Goal: Transaction & Acquisition: Purchase product/service

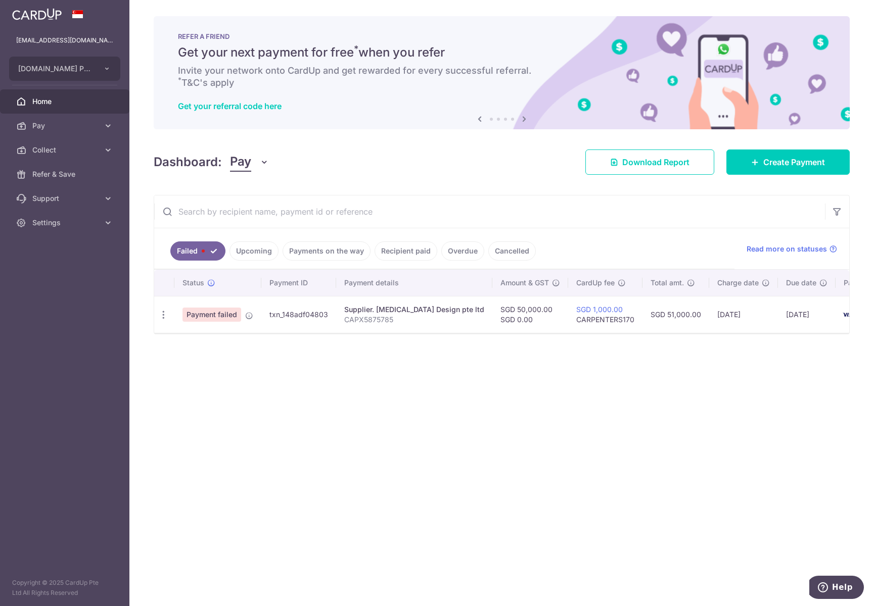
click at [161, 316] on icon "button" at bounding box center [163, 315] width 11 height 11
click at [209, 344] on span "Update payment" at bounding box center [217, 343] width 69 height 12
radio input "true"
type input "50,000.00"
type input "0.00"
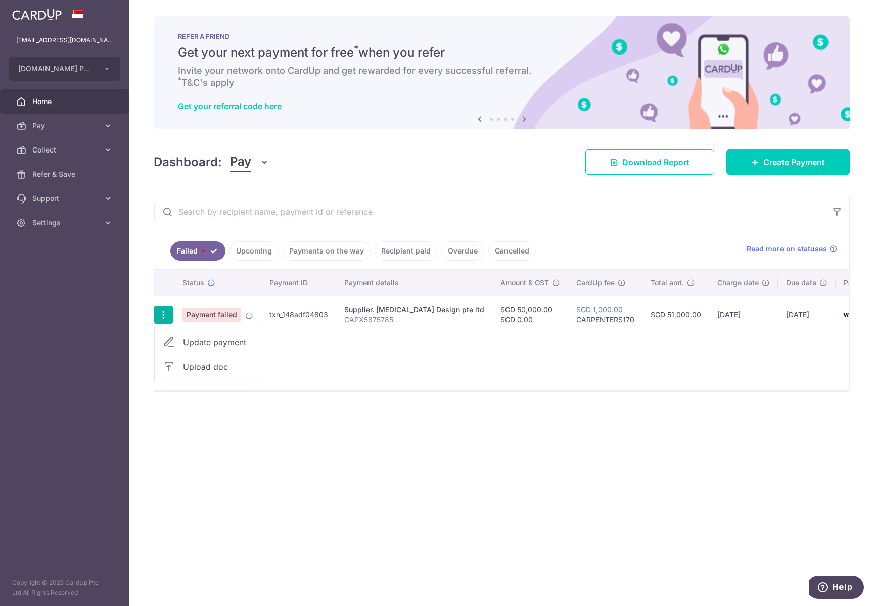
type input "CAPX5875785"
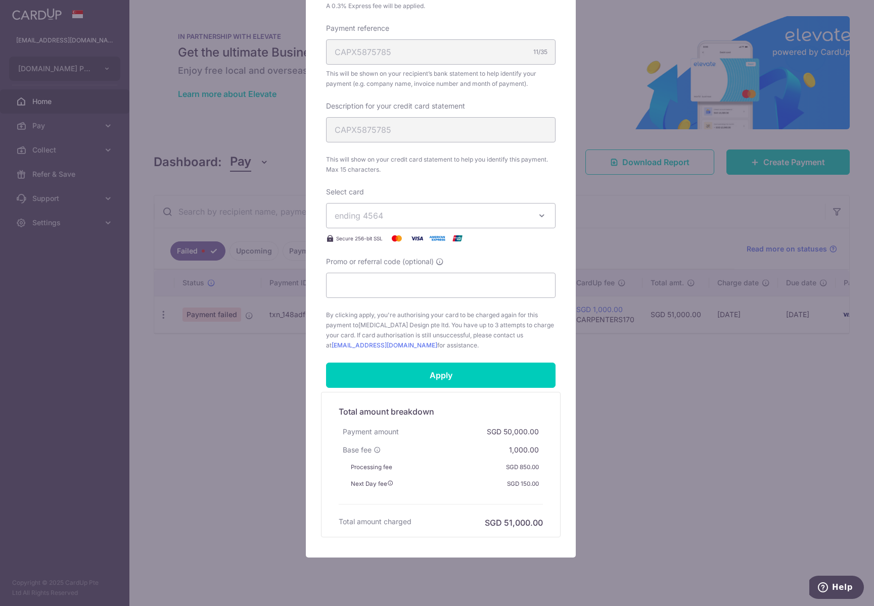
scroll to position [341, 0]
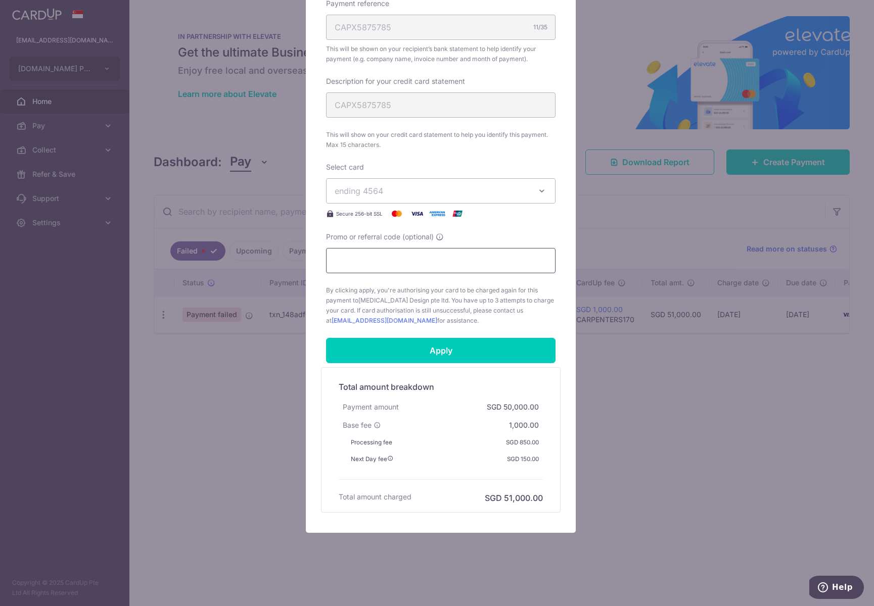
click at [475, 269] on input "Promo or referral code (optional)" at bounding box center [440, 260] width 229 height 25
type input "carpenters170"
click at [475, 351] on input "Apply" at bounding box center [440, 350] width 229 height 25
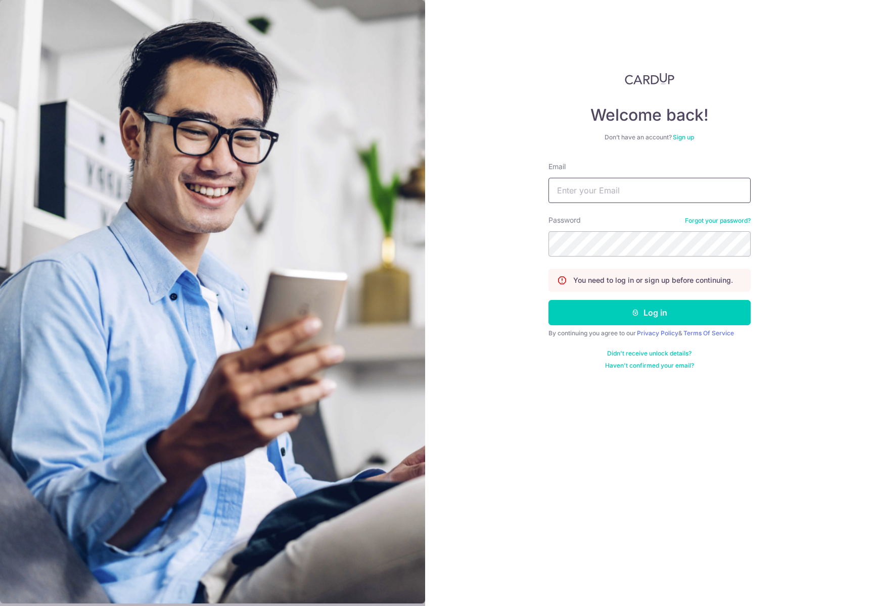
type input "[EMAIL_ADDRESS][DOMAIN_NAME]"
click at [626, 321] on button "Log in" at bounding box center [649, 312] width 202 height 25
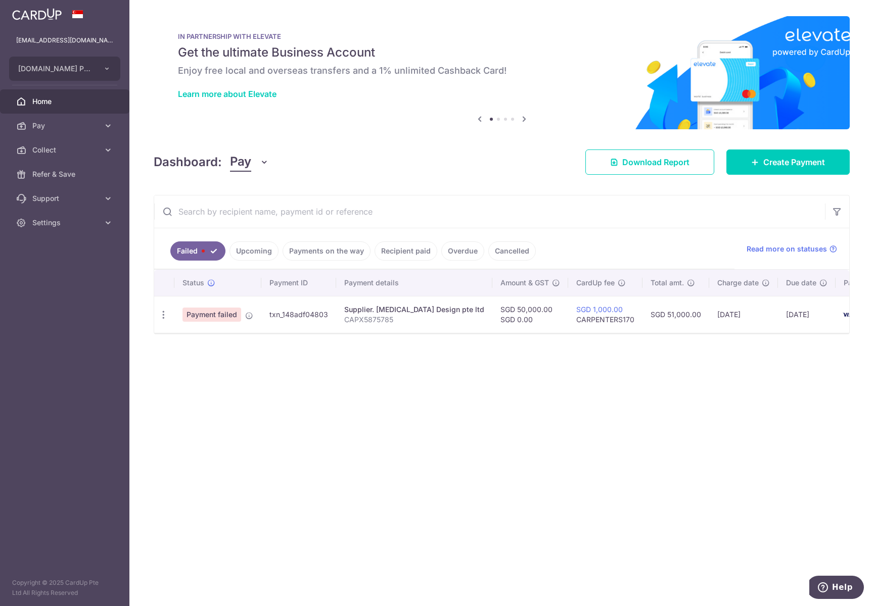
click at [166, 316] on icon "button" at bounding box center [163, 315] width 11 height 11
click at [201, 337] on span "Update payment" at bounding box center [217, 343] width 69 height 12
radio input "true"
type input "50,000.00"
type input "0.00"
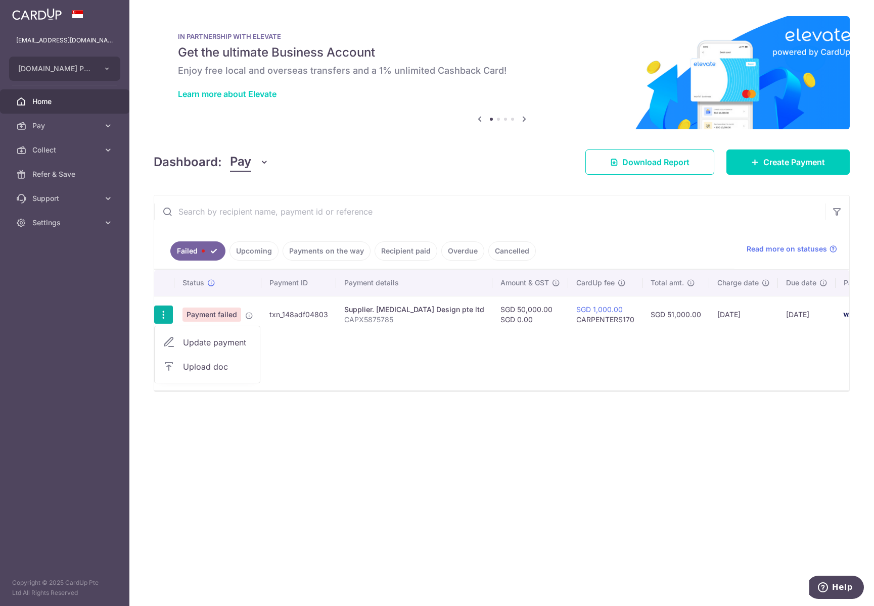
type input "CAPX5875785"
type input "CARPENTERS170"
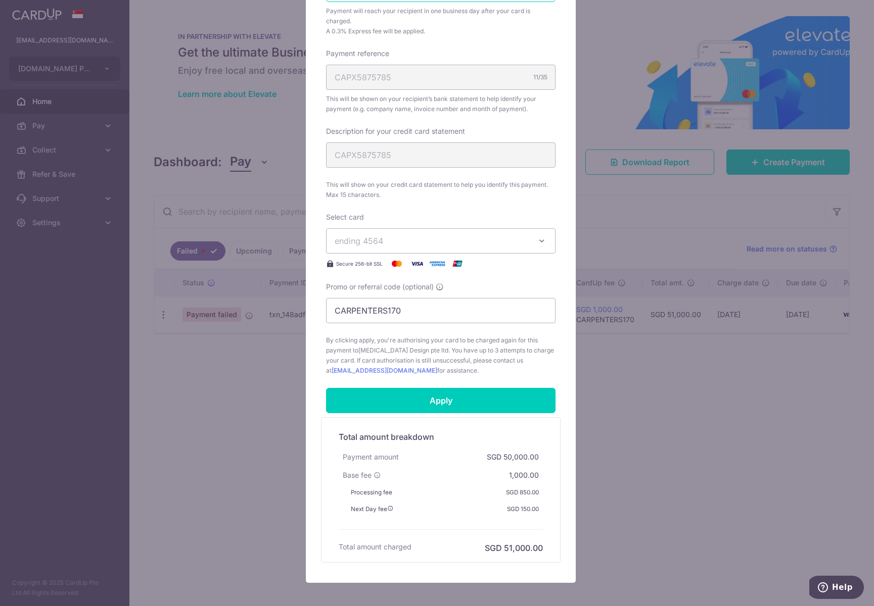
scroll to position [303, 0]
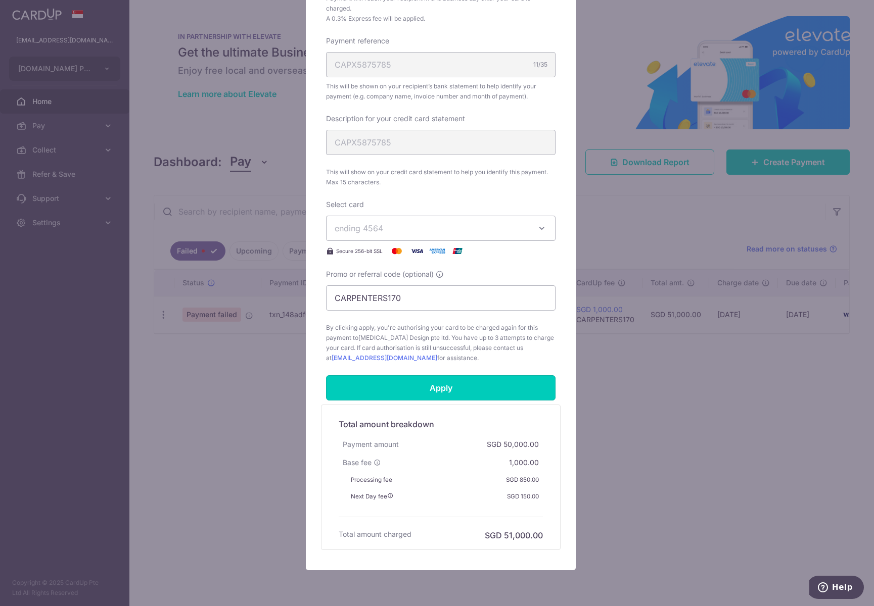
click at [446, 393] on input "Apply" at bounding box center [440, 387] width 229 height 25
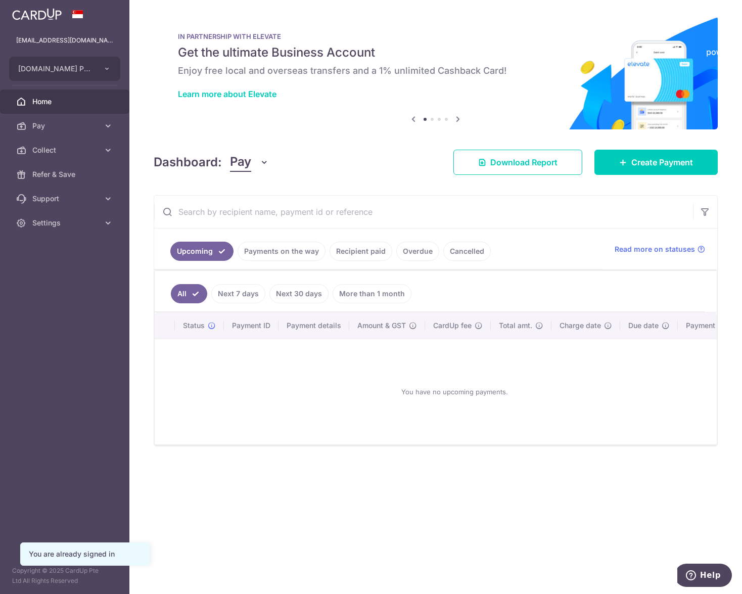
click at [51, 124] on span "Pay" at bounding box center [65, 126] width 67 height 10
click at [60, 154] on span "Payments" at bounding box center [65, 150] width 67 height 10
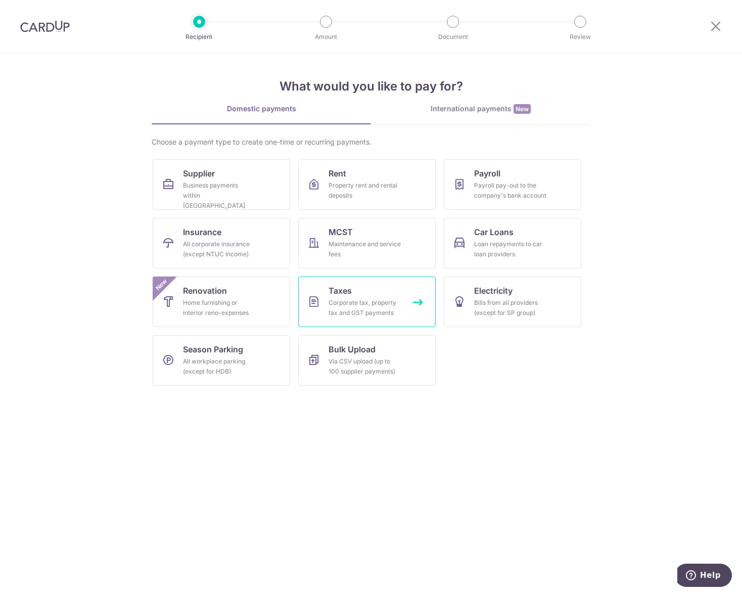
click at [399, 310] on div "Corporate tax, property tax and GST payments" at bounding box center [364, 308] width 73 height 20
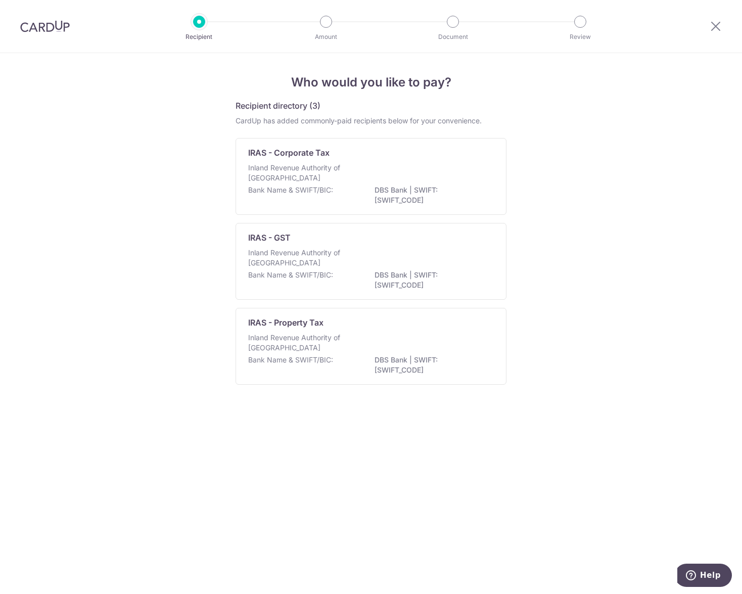
click at [319, 249] on p "Inland Revenue Authority of Singapore" at bounding box center [301, 258] width 107 height 20
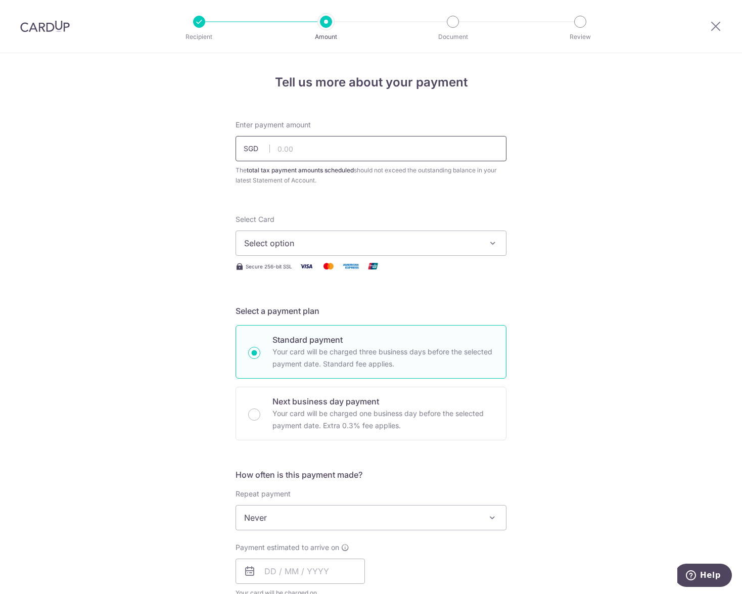
click at [329, 150] on input "text" at bounding box center [370, 148] width 271 height 25
type input "15,000.00"
click at [334, 254] on button "Select option" at bounding box center [370, 242] width 271 height 25
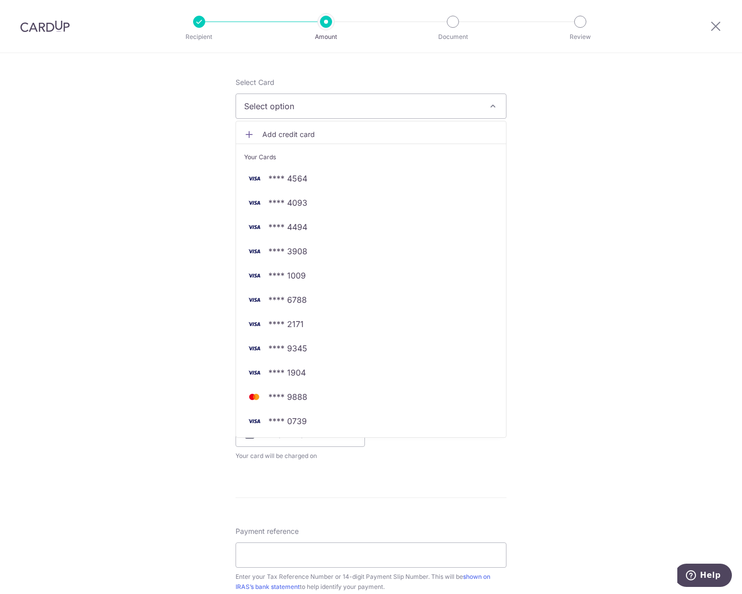
scroll to position [152, 0]
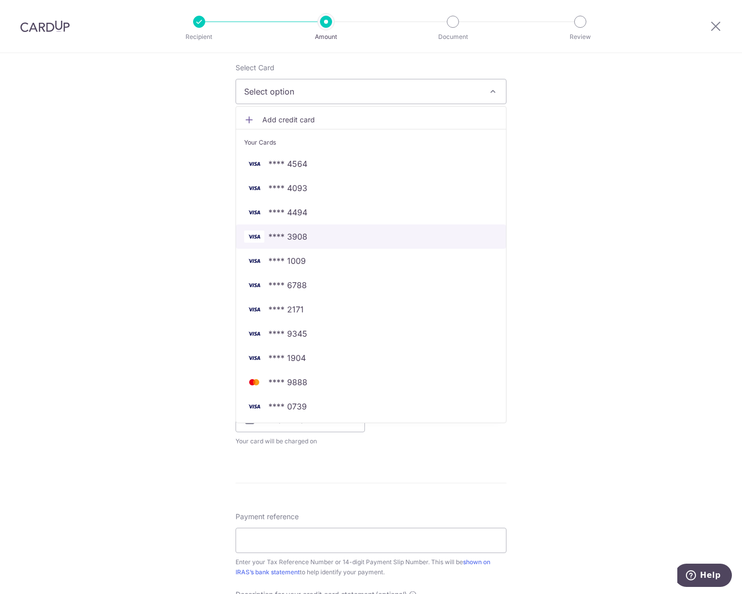
click at [314, 235] on span "**** 3908" at bounding box center [371, 236] width 254 height 12
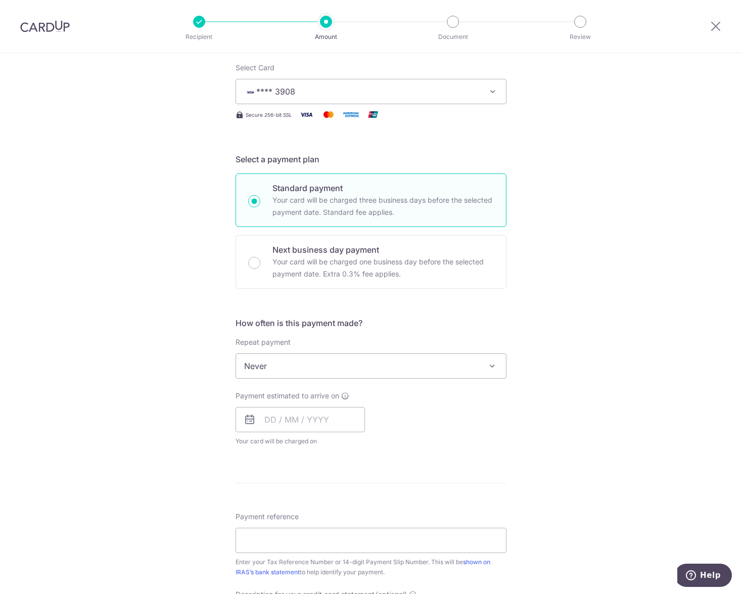
click at [518, 229] on div "Tell us more about your payment Enter payment amount SGD 15,000.00 15000.00 The…" at bounding box center [371, 404] width 742 height 1006
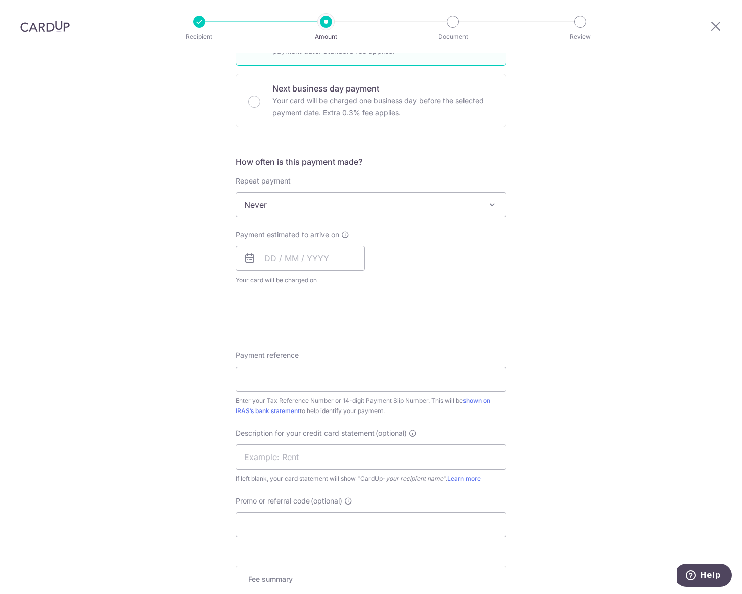
scroll to position [354, 0]
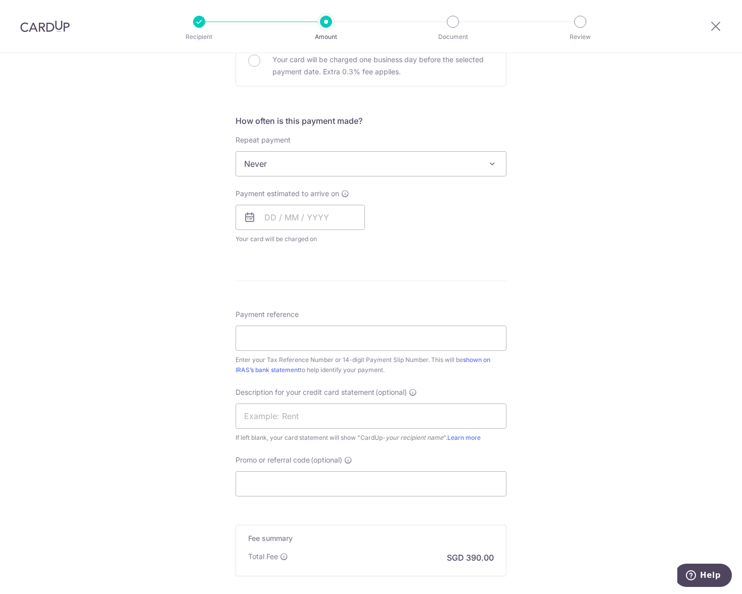
click at [469, 170] on span "Never" at bounding box center [371, 164] width 270 height 24
click at [322, 214] on input "text" at bounding box center [299, 217] width 129 height 25
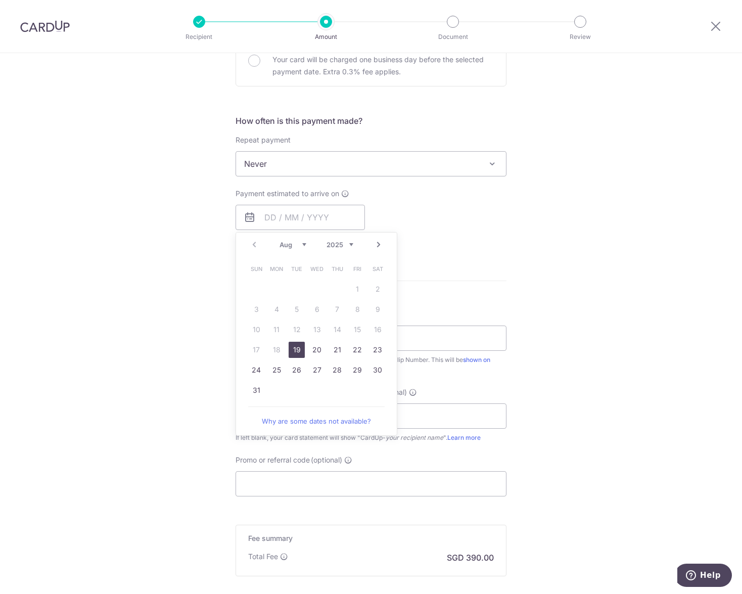
click at [294, 347] on link "19" at bounding box center [297, 350] width 16 height 16
type input "19/08/2025"
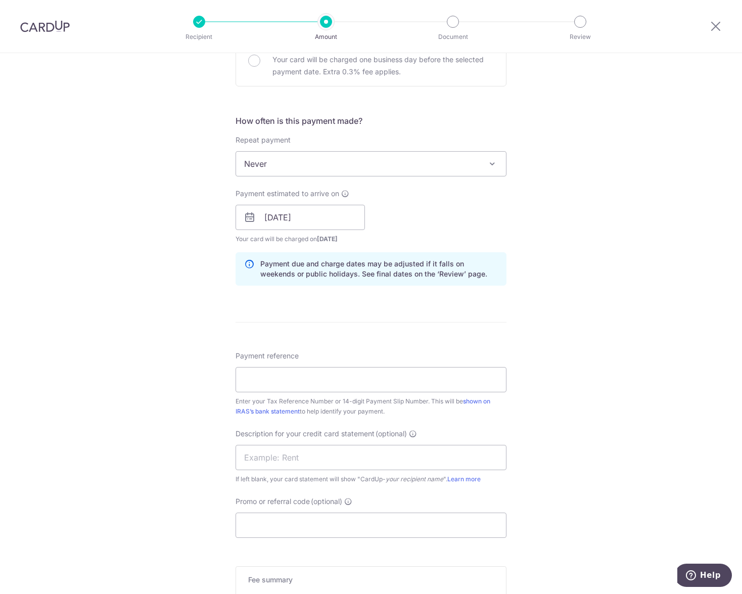
click at [511, 232] on div "Tell us more about your payment Enter payment amount SGD 15,000.00 15000.00 The…" at bounding box center [371, 222] width 742 height 1047
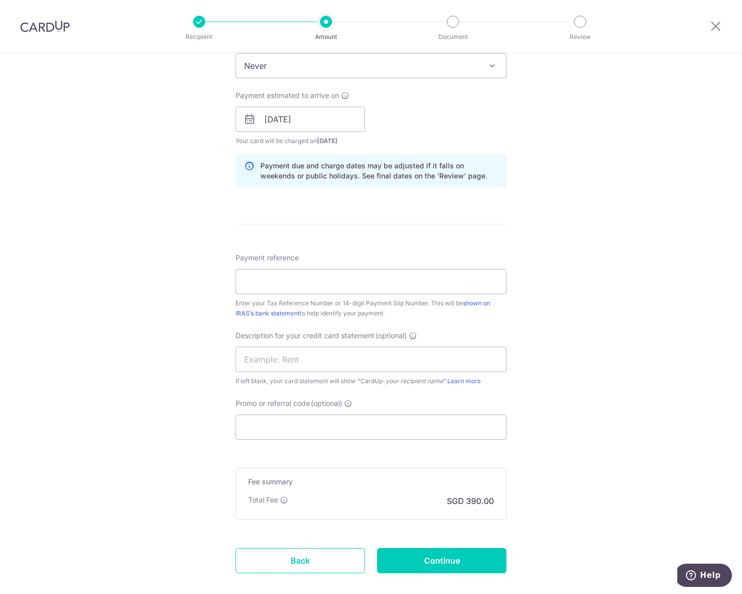
scroll to position [505, 0]
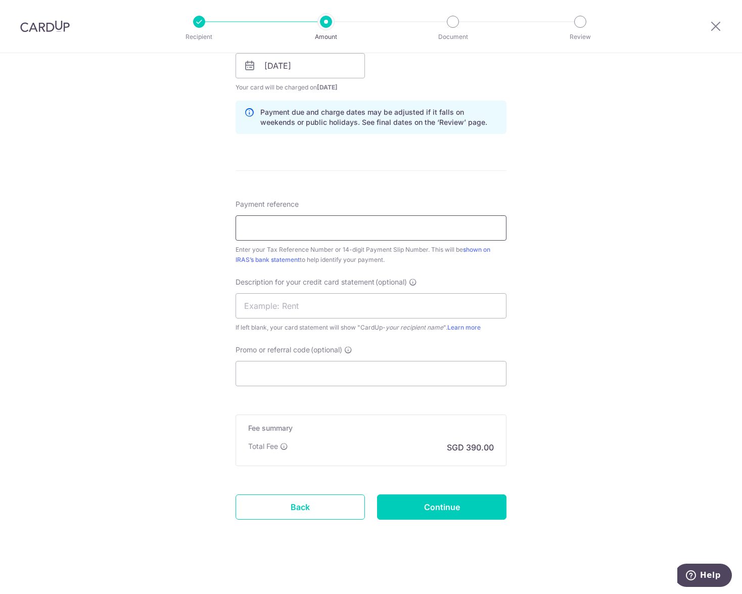
click at [352, 231] on input "Payment reference" at bounding box center [370, 227] width 271 height 25
click at [512, 256] on div "Tell us more about your payment Enter payment amount SGD 15,000.00 15000.00 The…" at bounding box center [371, 71] width 742 height 1047
click at [380, 372] on input "Promo or referral code (optional)" at bounding box center [370, 373] width 271 height 25
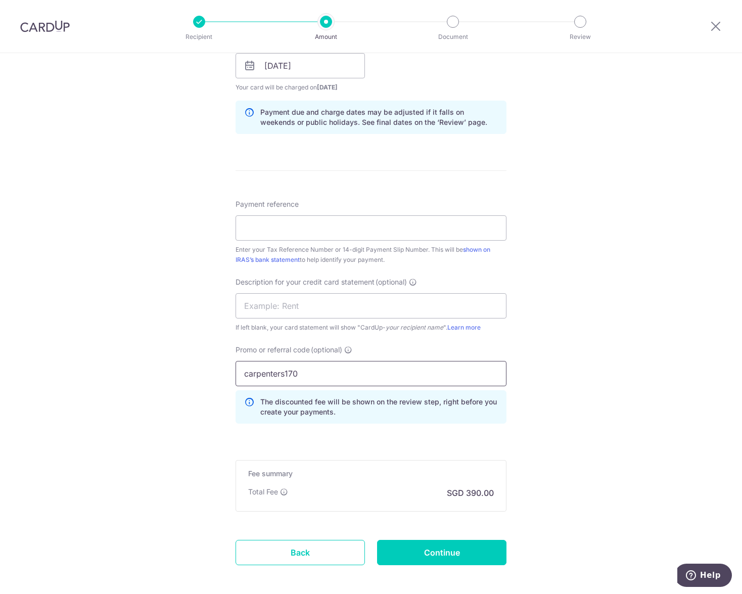
type input "carpenters170"
click at [274, 229] on input "Payment reference" at bounding box center [370, 227] width 271 height 25
click at [307, 223] on input "gst" at bounding box center [370, 227] width 271 height 25
type input "201217540G"
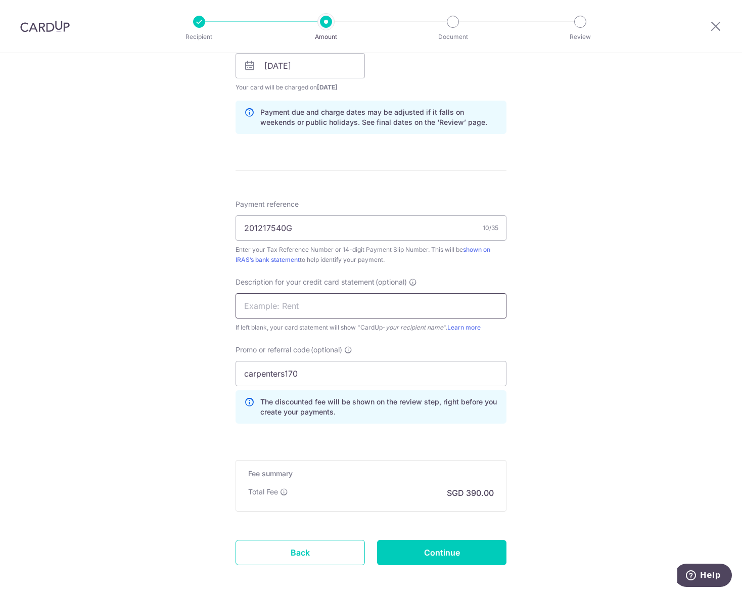
click at [312, 308] on input "text" at bounding box center [370, 305] width 271 height 25
type input "gst"
click at [414, 548] on input "Continue" at bounding box center [441, 552] width 129 height 25
type input "Create Schedule"
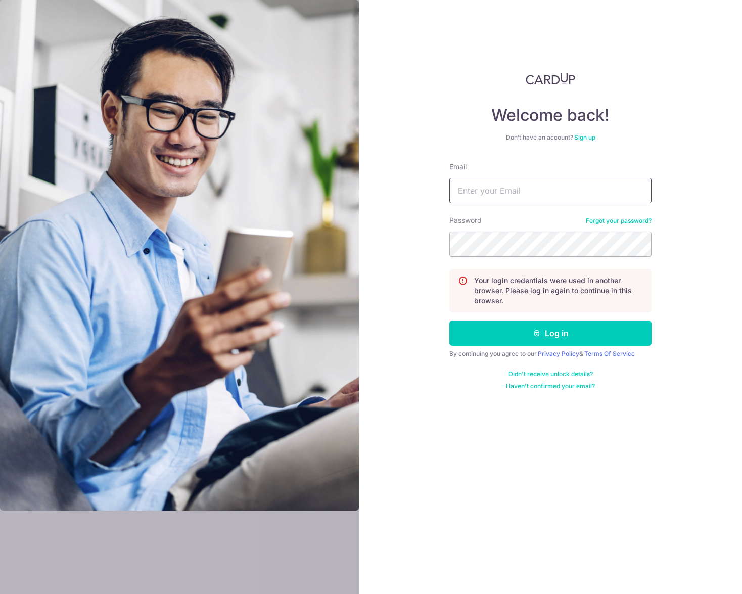
type input "[EMAIL_ADDRESS][DOMAIN_NAME]"
click at [522, 341] on button "Log in" at bounding box center [550, 332] width 202 height 25
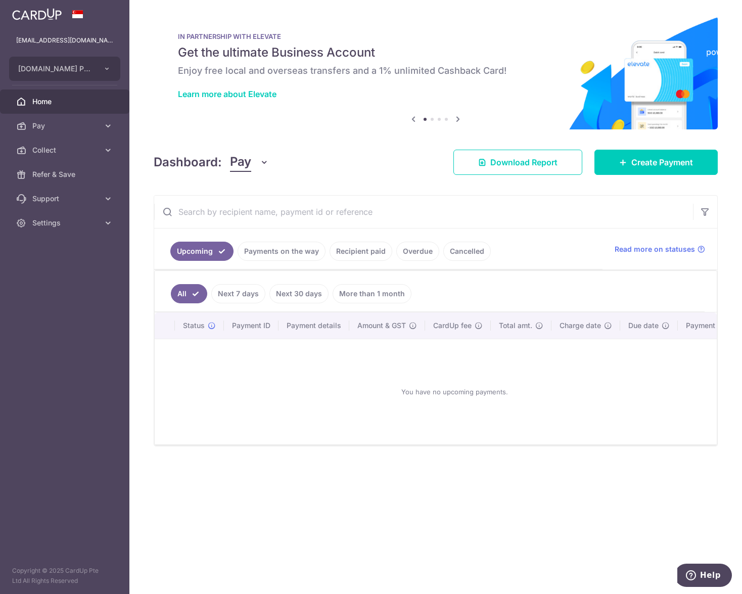
click at [58, 124] on span "Pay" at bounding box center [65, 126] width 67 height 10
click at [52, 150] on span "Payments" at bounding box center [65, 150] width 67 height 10
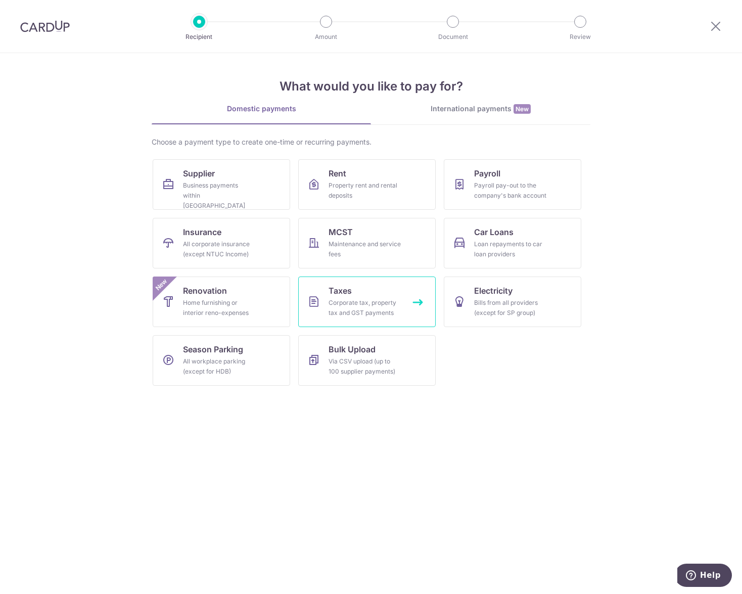
click at [363, 301] on div "Corporate tax, property tax and GST payments" at bounding box center [364, 308] width 73 height 20
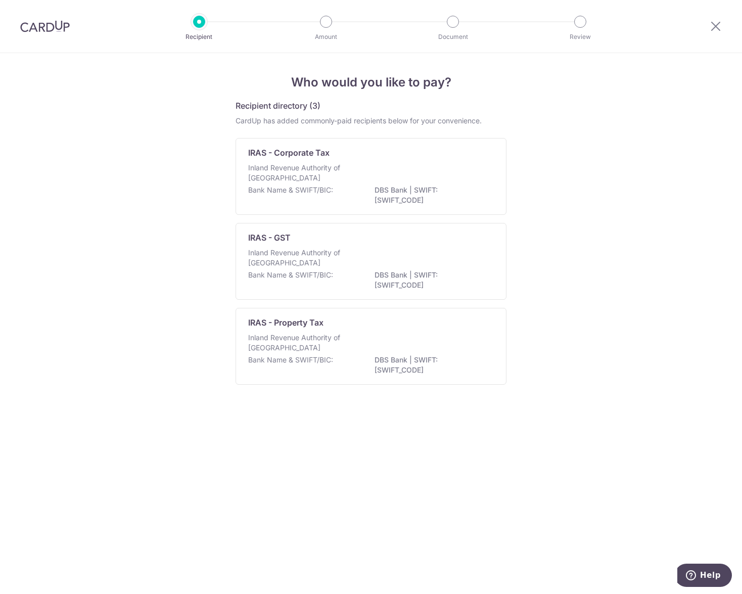
click at [345, 247] on div "IRAS - GST Inland Revenue Authority of Singapore Bank Name & SWIFT/BIC: DBS Ban…" at bounding box center [370, 261] width 271 height 77
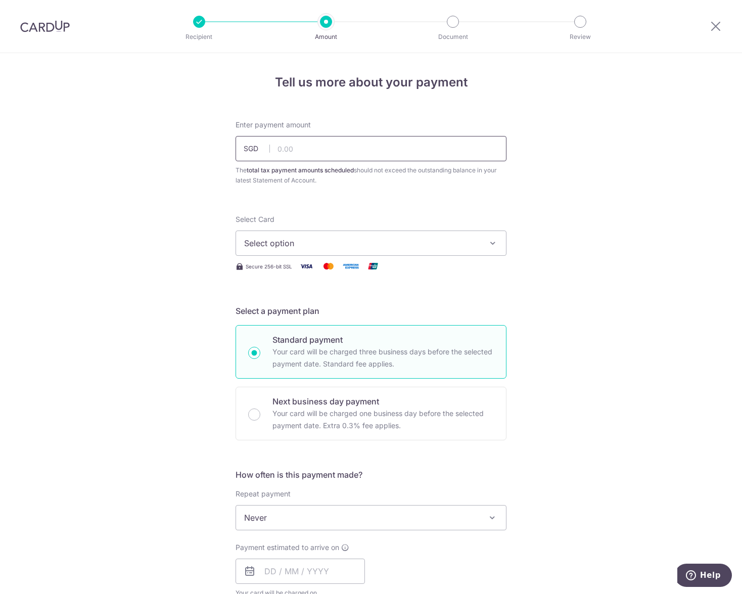
click at [338, 152] on input "text" at bounding box center [370, 148] width 271 height 25
type input "15,000.00"
click at [327, 243] on span "Select option" at bounding box center [361, 243] width 235 height 12
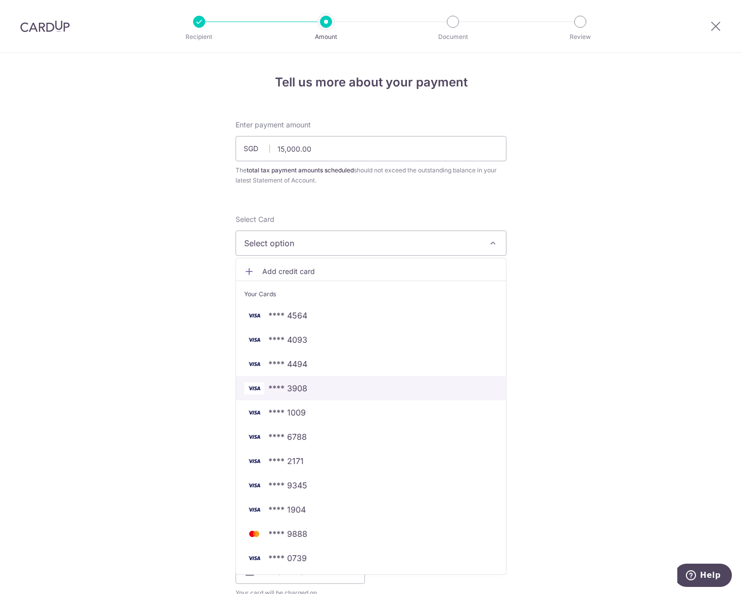
click at [319, 387] on span "**** 3908" at bounding box center [371, 388] width 254 height 12
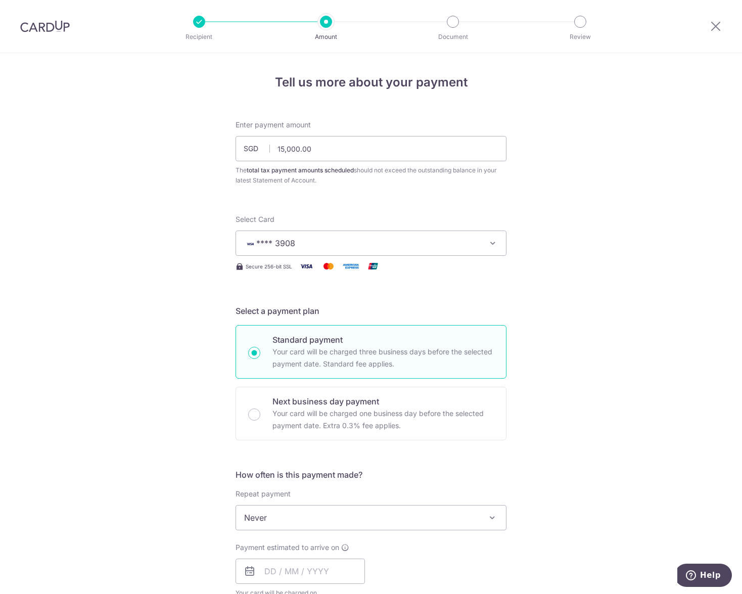
click at [512, 287] on div "Tell us more about your payment Enter payment amount SGD 15,000.00 15000.00 The…" at bounding box center [371, 556] width 742 height 1006
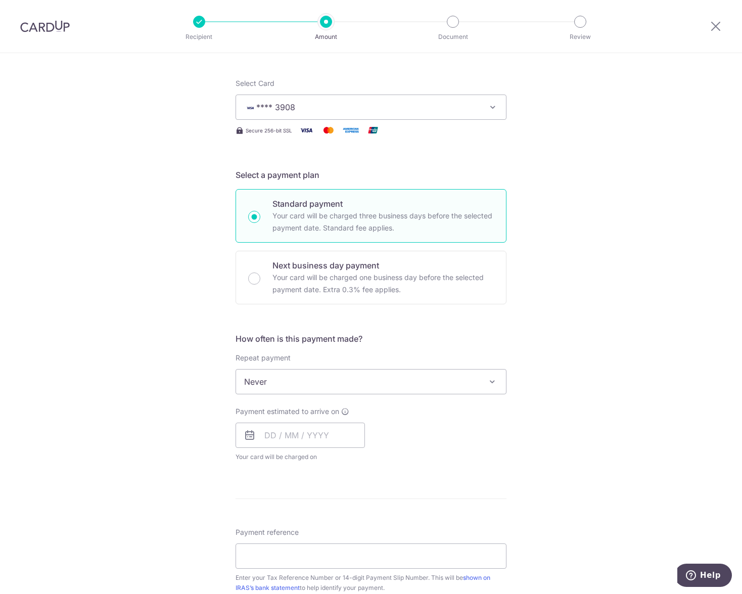
scroll to position [202, 0]
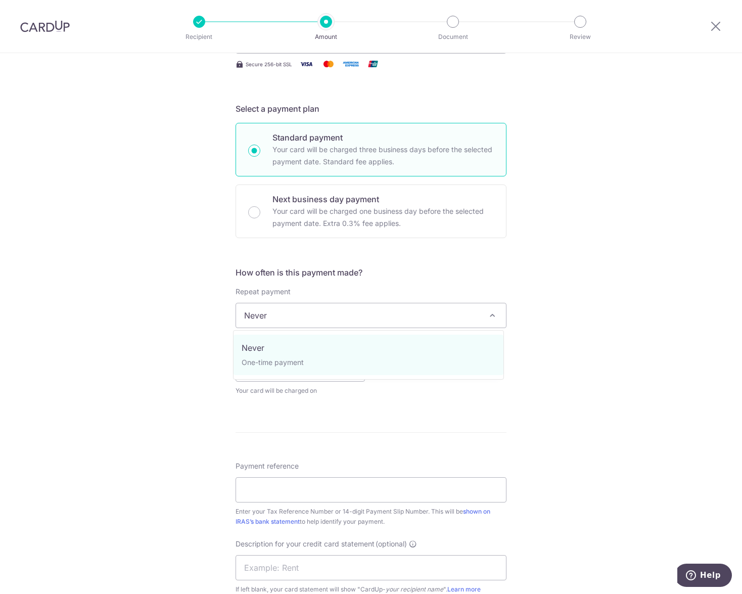
click at [350, 317] on span "Never" at bounding box center [371, 315] width 270 height 24
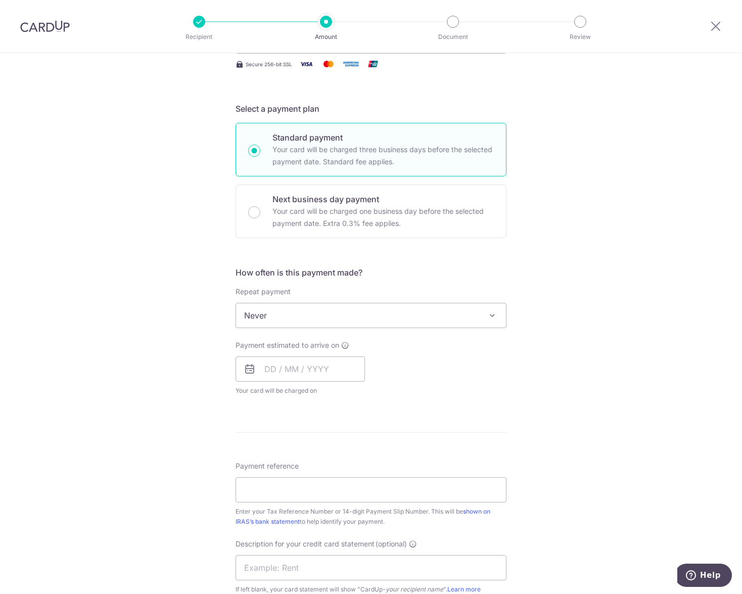
click at [350, 317] on span "Never" at bounding box center [371, 315] width 270 height 24
click at [334, 363] on input "text" at bounding box center [299, 368] width 129 height 25
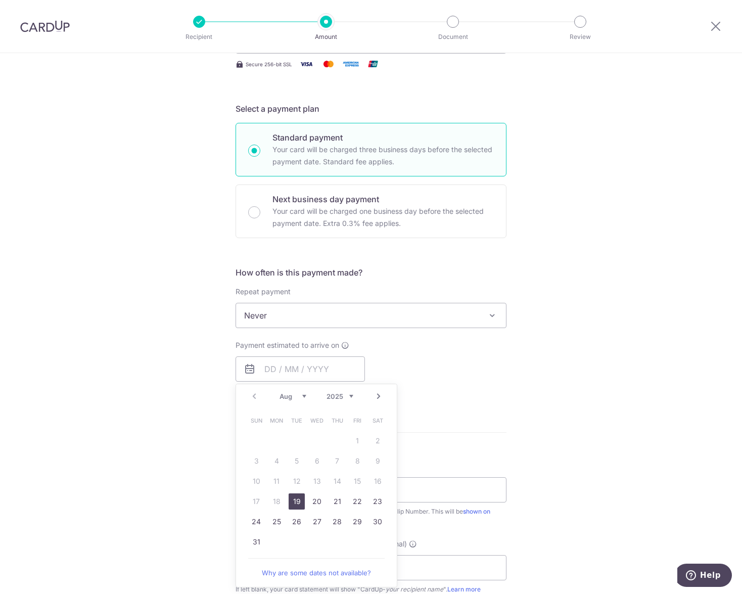
click at [291, 507] on link "19" at bounding box center [297, 501] width 16 height 16
type input "19/08/2025"
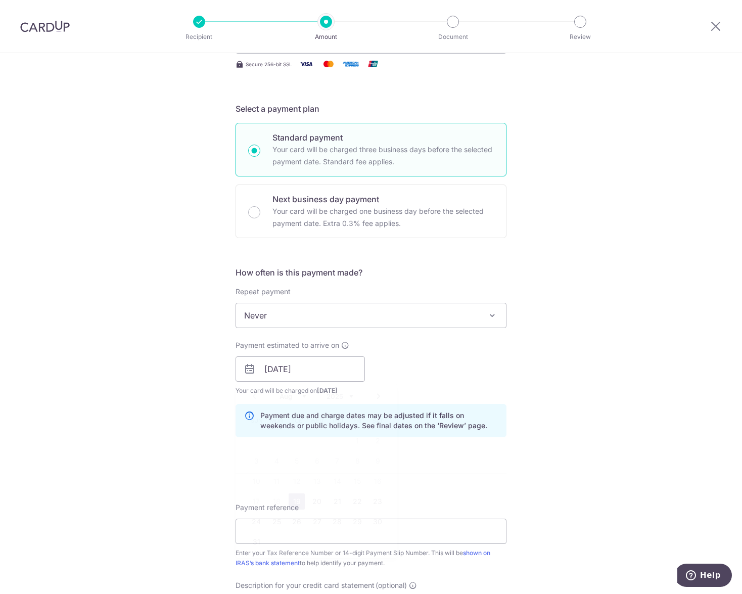
click at [491, 400] on div "How often is this payment made? Repeat payment Never Never To set up monthly in…" at bounding box center [370, 355] width 271 height 179
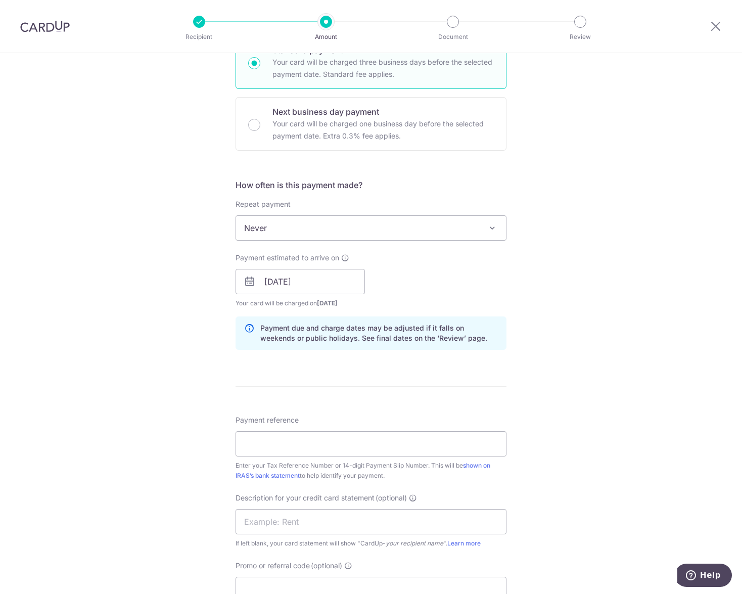
scroll to position [455, 0]
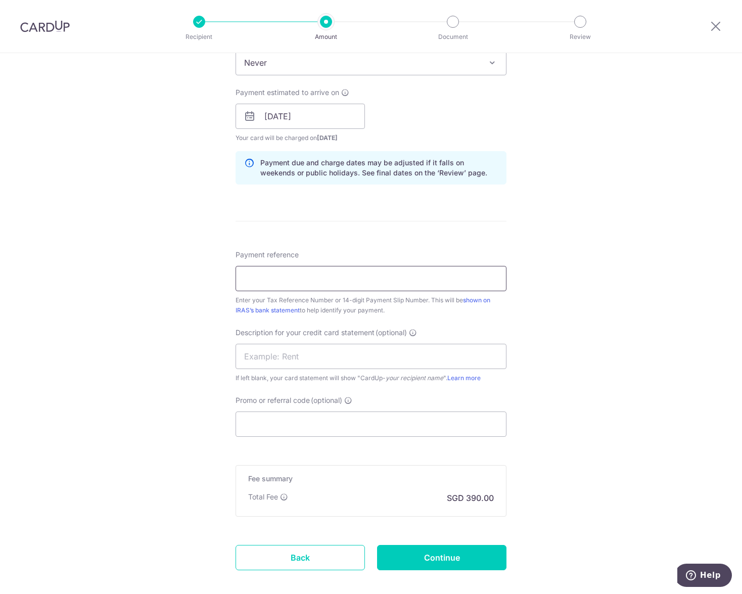
click at [355, 283] on input "Payment reference" at bounding box center [370, 278] width 271 height 25
type input "201217540G"
type input "gst"
click at [351, 421] on input "Promo or referral code (optional)" at bounding box center [370, 423] width 271 height 25
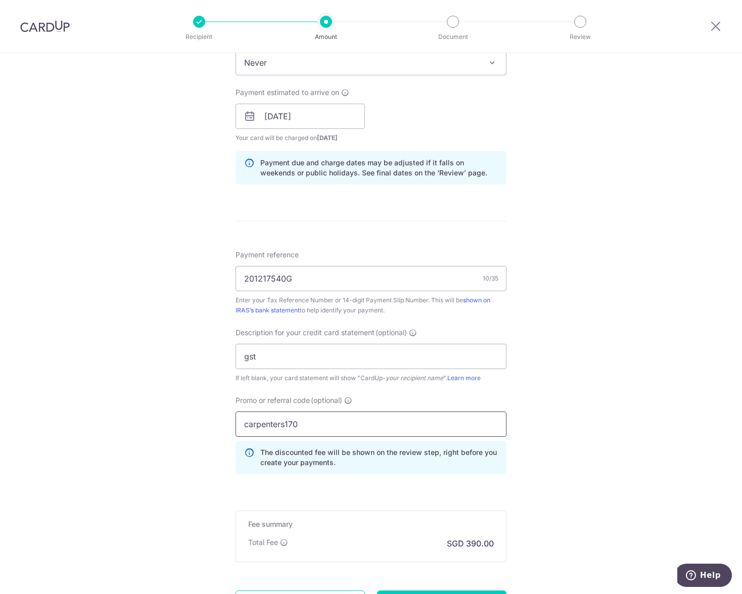
scroll to position [552, 0]
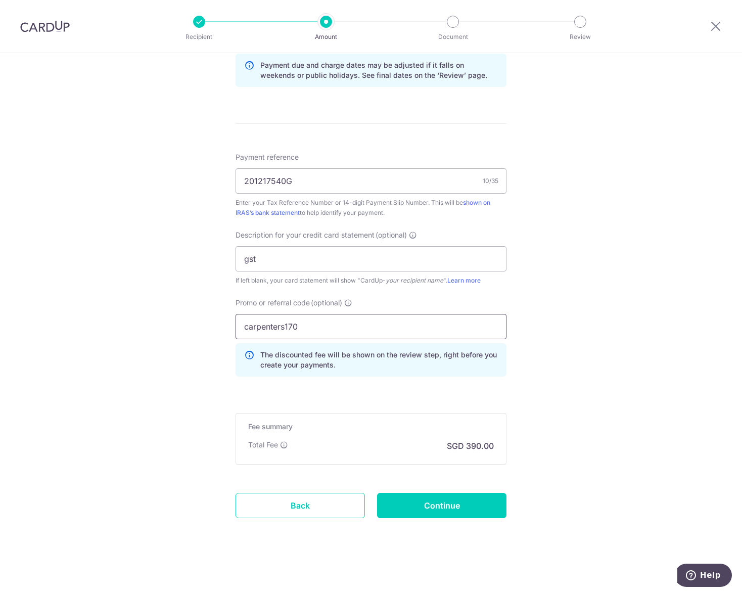
type input "carpenters170"
click at [417, 507] on input "Continue" at bounding box center [441, 505] width 129 height 25
type input "Create Schedule"
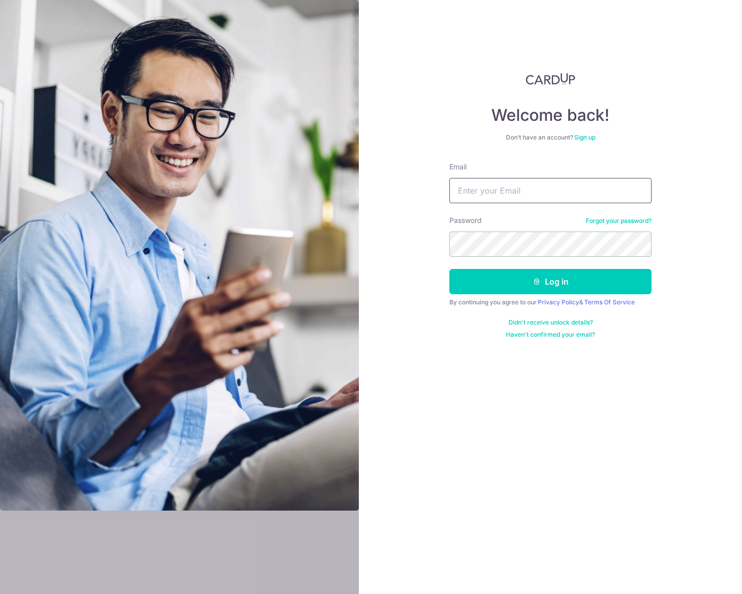
type input "[EMAIL_ADDRESS][DOMAIN_NAME]"
click at [518, 286] on button "Log in" at bounding box center [550, 281] width 202 height 25
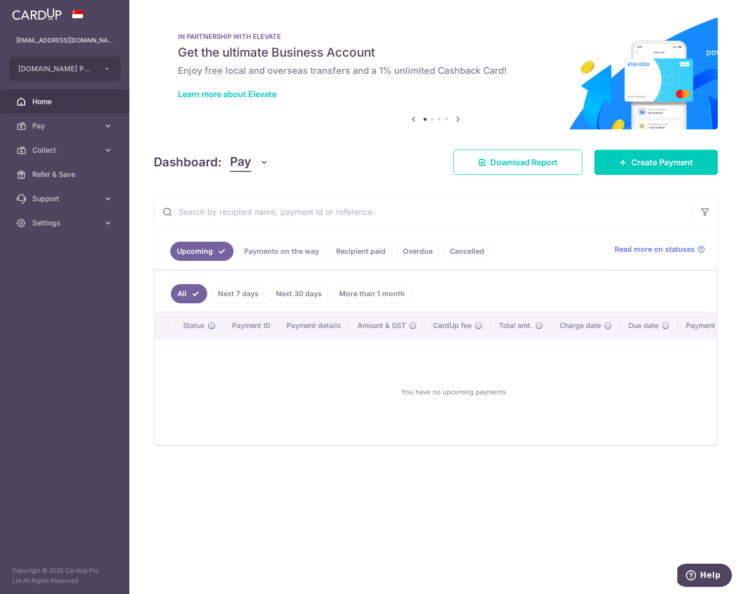
click at [58, 126] on span "Pay" at bounding box center [65, 126] width 67 height 10
click at [54, 151] on span "Payments" at bounding box center [65, 150] width 67 height 10
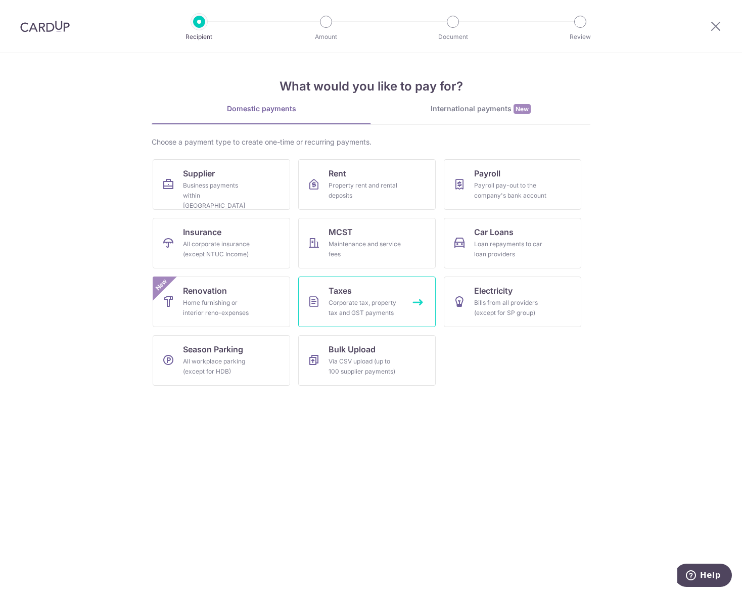
click at [360, 310] on div "Corporate tax, property tax and GST payments" at bounding box center [364, 308] width 73 height 20
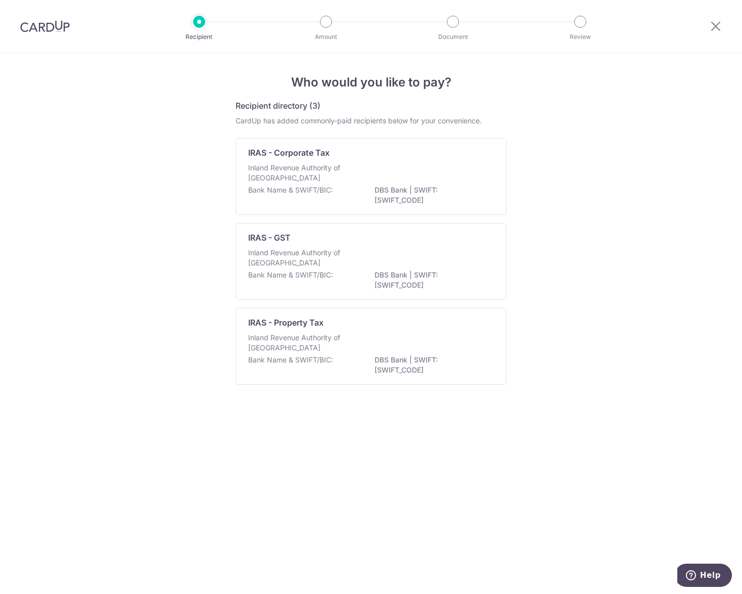
click at [343, 255] on p "Inland Revenue Authority of Singapore" at bounding box center [301, 258] width 107 height 20
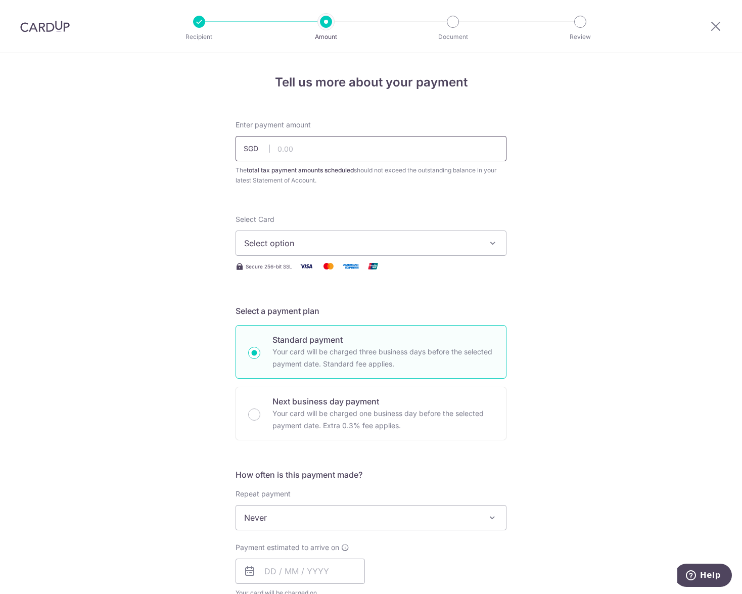
click at [355, 151] on input "text" at bounding box center [370, 148] width 271 height 25
type input "15,000.00"
click at [343, 246] on span "Select option" at bounding box center [361, 243] width 235 height 12
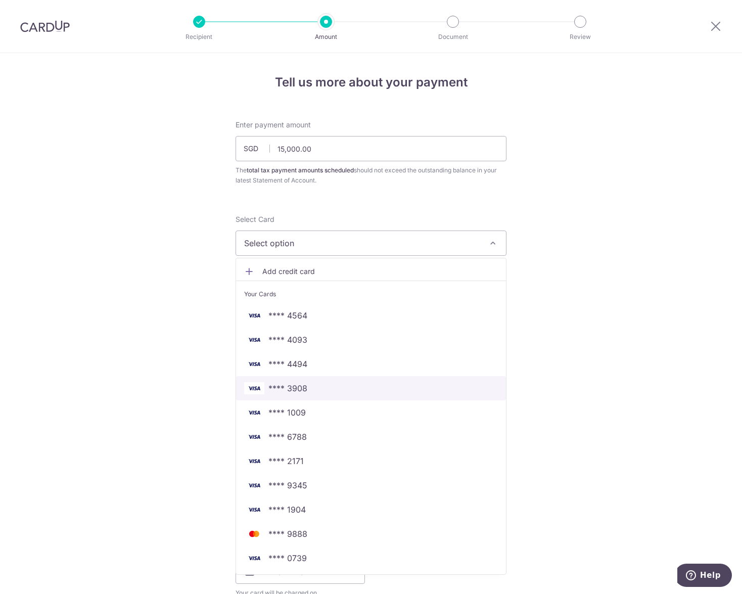
click at [332, 392] on span "**** 3908" at bounding box center [371, 388] width 254 height 12
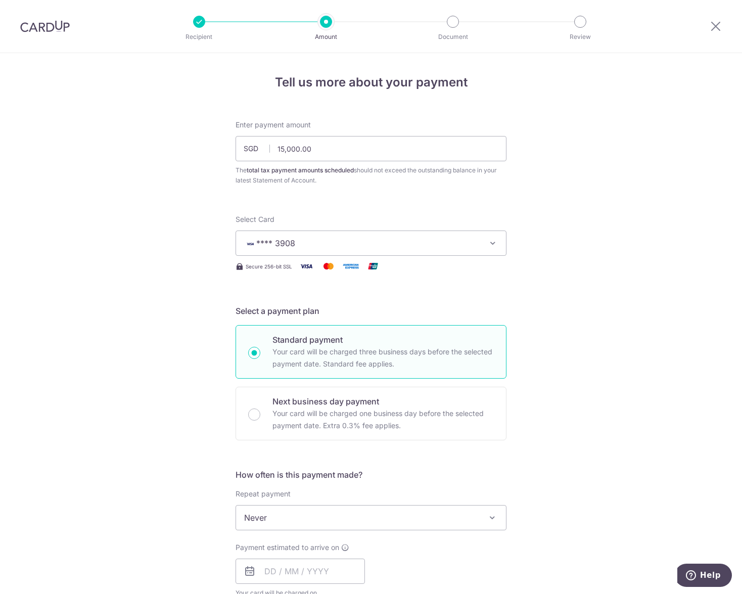
click at [515, 243] on div "Tell us more about your payment Enter payment amount SGD 15,000.00 15000.00 The…" at bounding box center [371, 556] width 742 height 1006
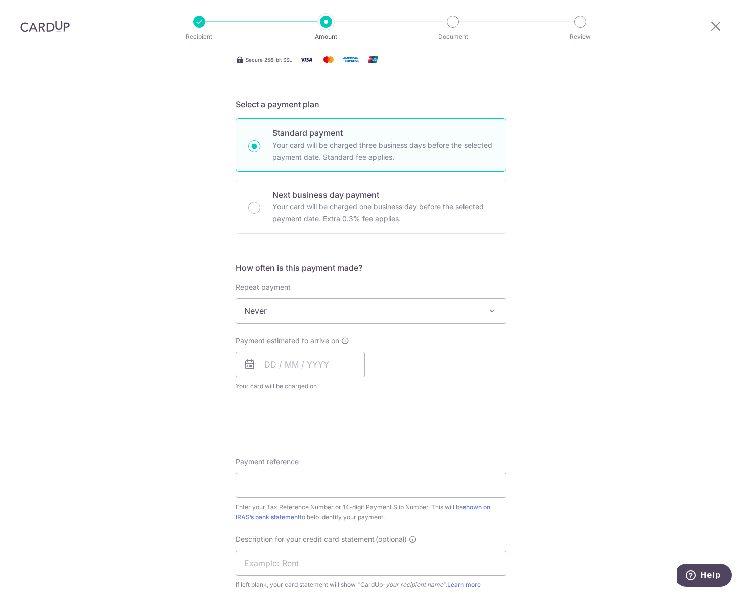
scroll to position [202, 0]
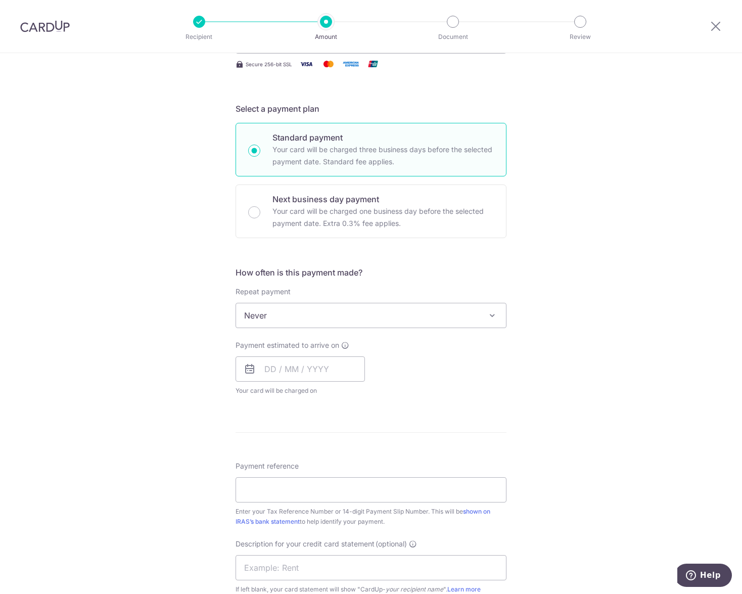
click at [256, 217] on div "Next business day payment Your card will be charged one business day before the…" at bounding box center [370, 211] width 271 height 54
radio input "false"
radio input "true"
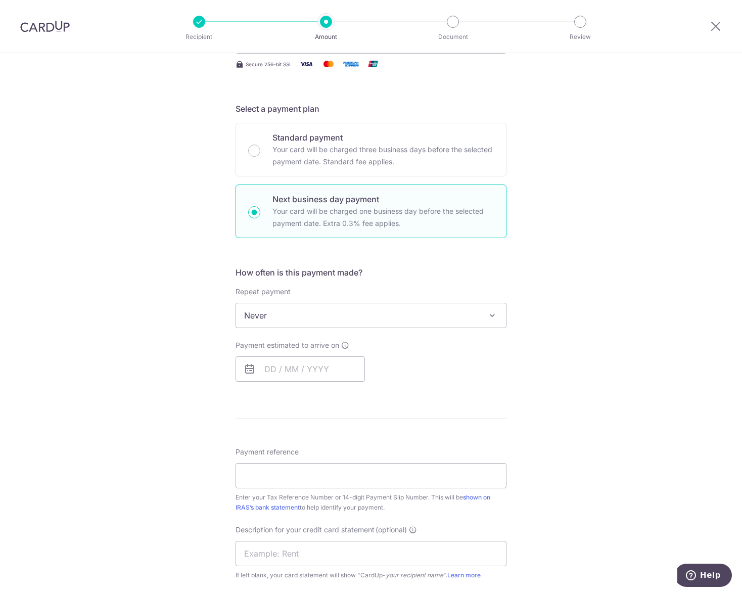
click at [531, 226] on div "Tell us more about your payment Enter payment amount SGD 15,000.00 15000.00 The…" at bounding box center [371, 347] width 742 height 992
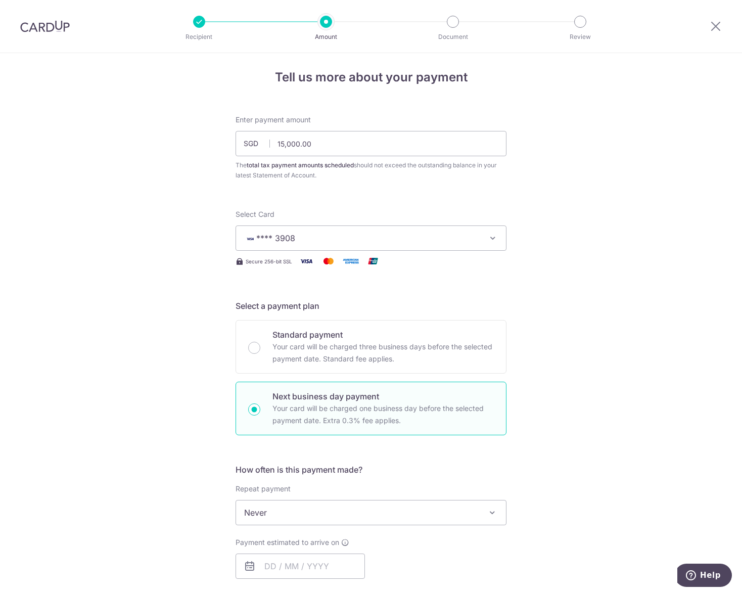
scroll to position [0, 0]
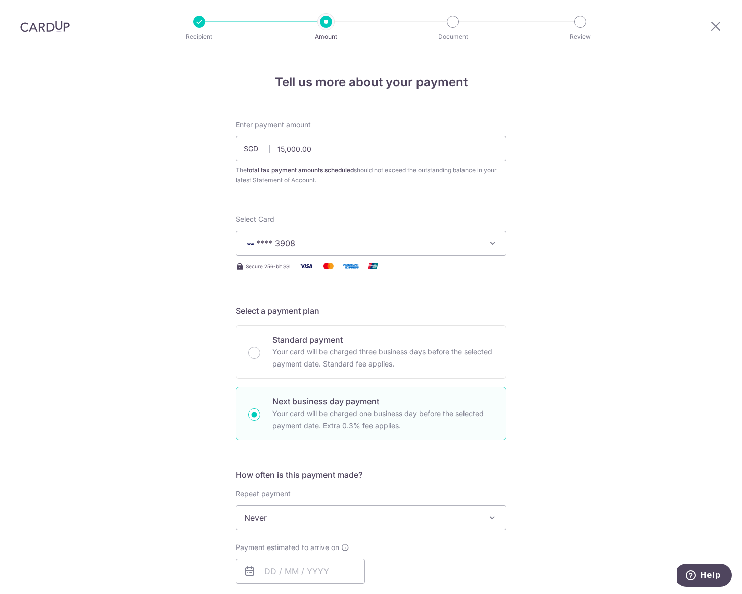
click at [382, 246] on span "**** 3908" at bounding box center [361, 243] width 235 height 12
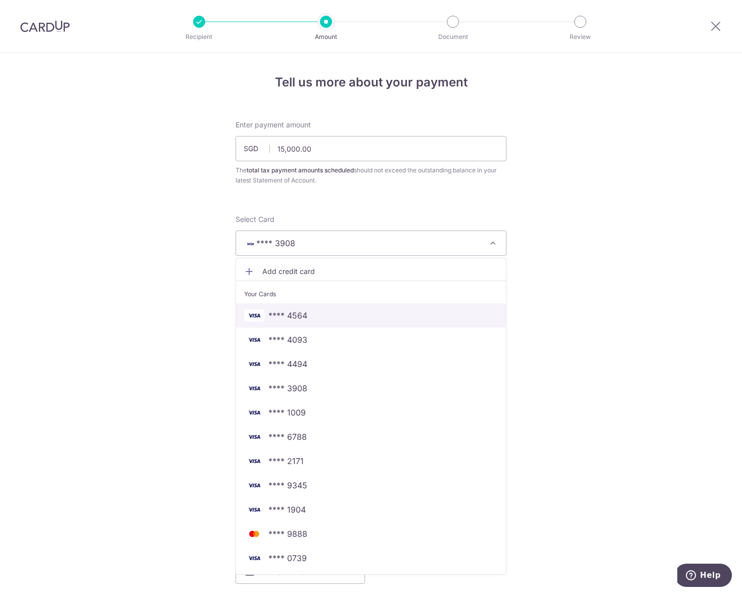
drag, startPoint x: 365, startPoint y: 313, endPoint x: 374, endPoint y: 305, distance: 12.2
click at [365, 313] on span "**** 4564" at bounding box center [371, 315] width 254 height 12
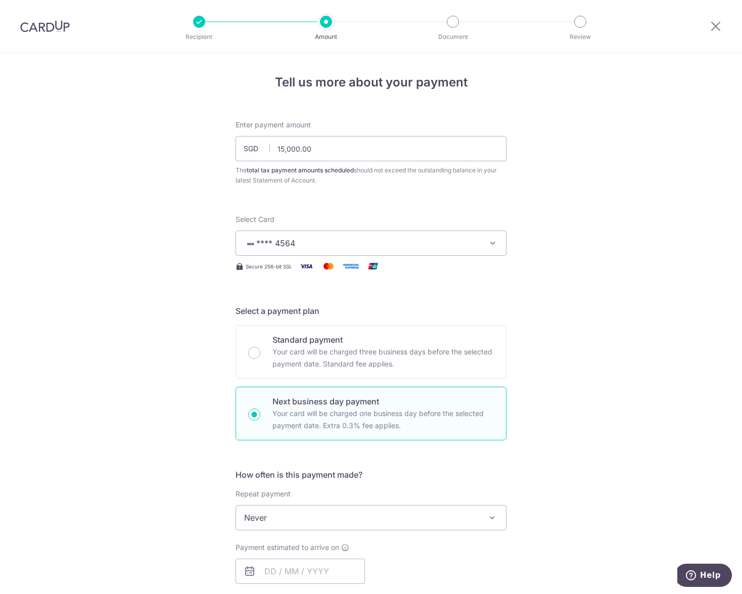
drag, startPoint x: 549, startPoint y: 263, endPoint x: 493, endPoint y: 242, distance: 60.4
click at [549, 263] on div "Tell us more about your payment Enter payment amount SGD 15,000.00 15000.00 The…" at bounding box center [371, 573] width 742 height 1041
click at [531, 285] on div "Tell us more about your payment Enter payment amount SGD 15,000.00 15000.00 The…" at bounding box center [371, 573] width 742 height 1041
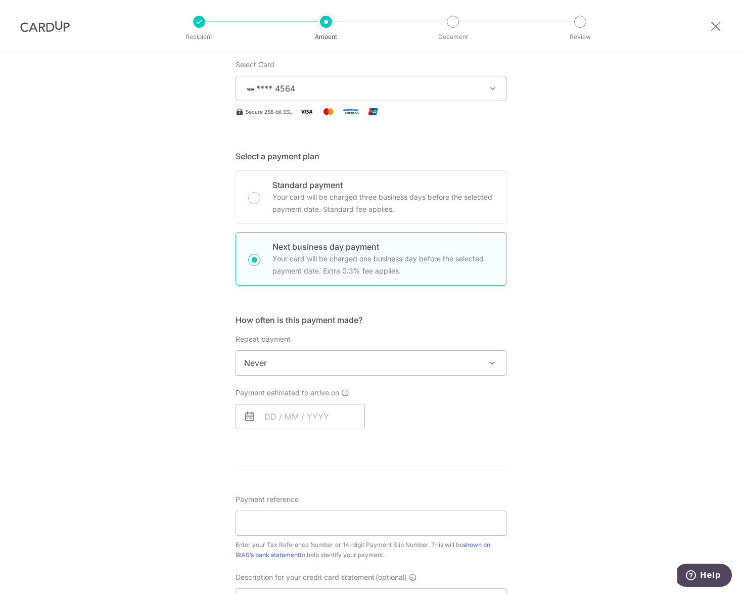
scroll to position [202, 0]
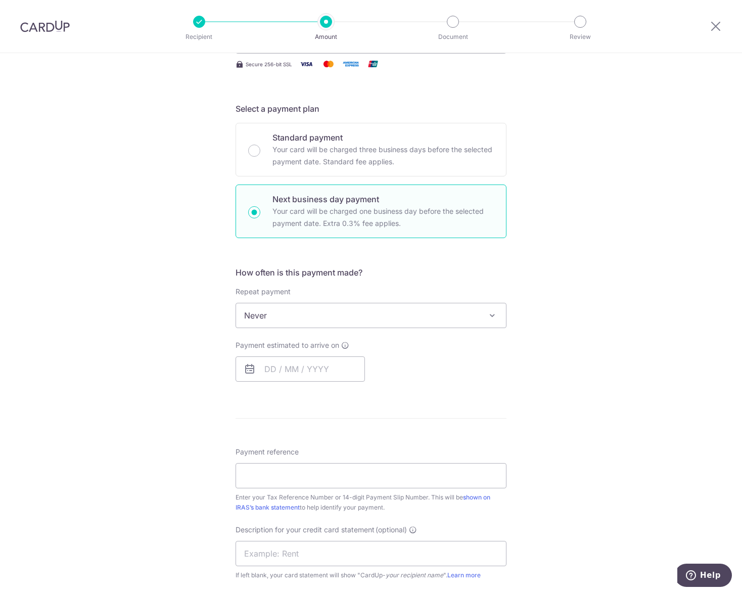
click at [257, 156] on div "Standard payment Your card will be charged three business days before the selec…" at bounding box center [370, 150] width 271 height 54
radio input "true"
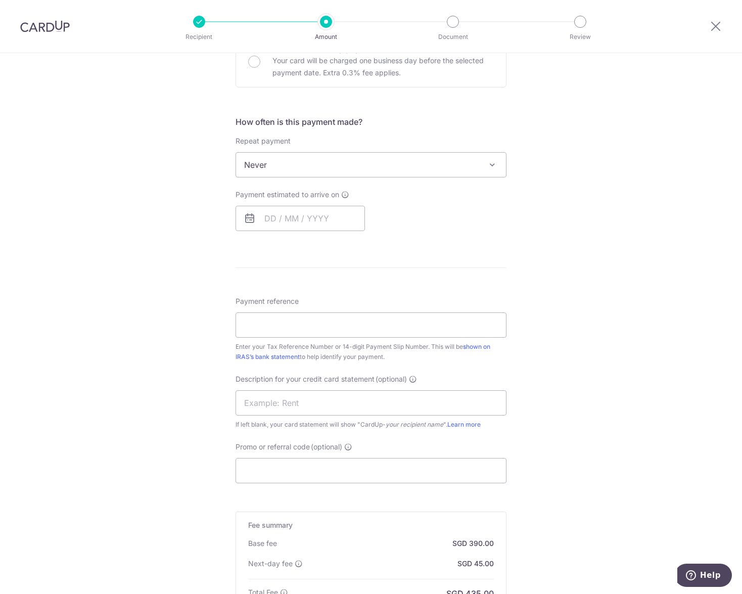
scroll to position [354, 0]
click at [432, 171] on span "Never" at bounding box center [371, 164] width 270 height 24
click at [426, 242] on form "Enter payment amount SGD 15,000.00 15000.00 The total tax payment amounts sched…" at bounding box center [370, 229] width 271 height 927
click at [312, 220] on input "text" at bounding box center [299, 217] width 129 height 25
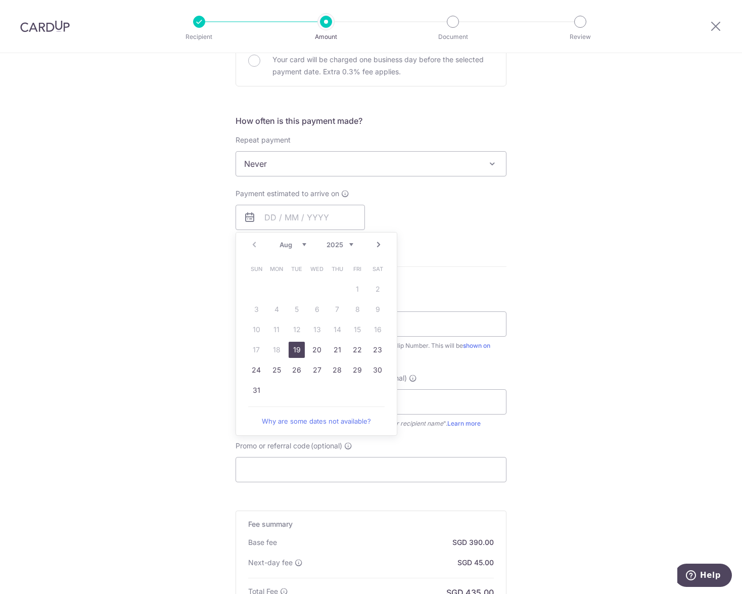
drag, startPoint x: 296, startPoint y: 352, endPoint x: 467, endPoint y: 262, distance: 193.2
click at [296, 352] on link "19" at bounding box center [297, 350] width 16 height 16
type input "19/08/2025"
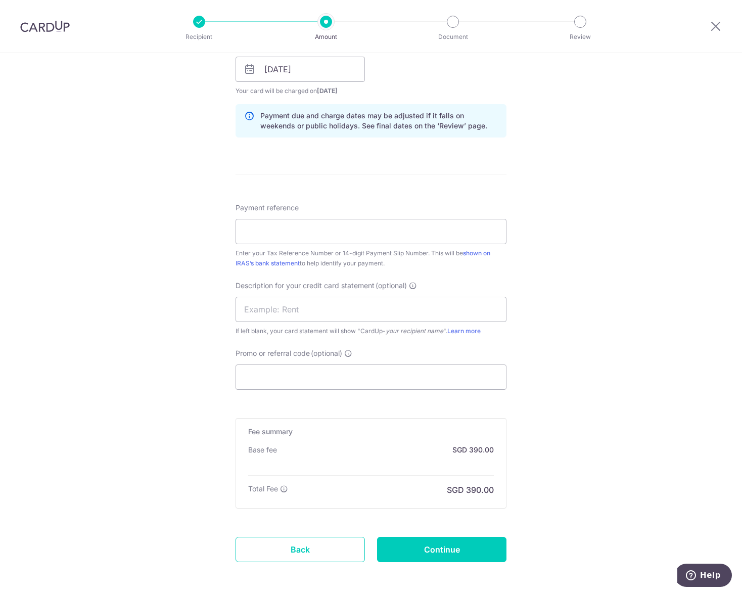
scroll to position [505, 0]
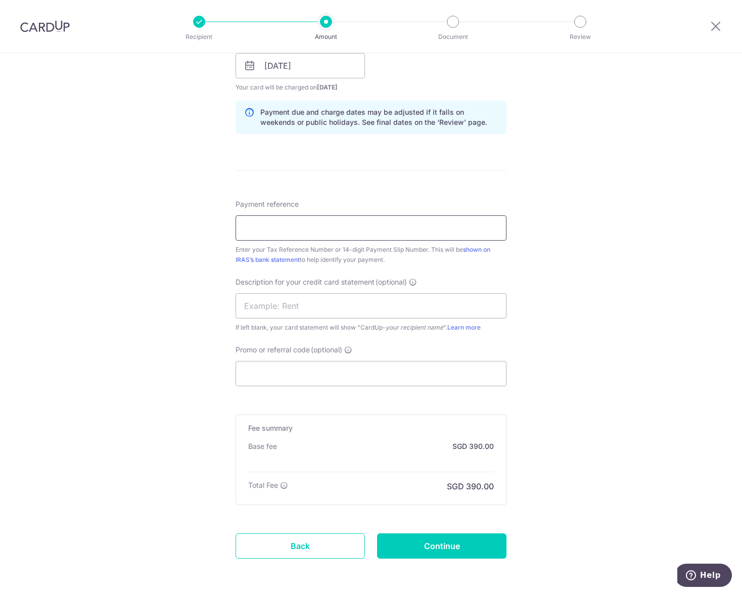
click at [351, 228] on input "Payment reference" at bounding box center [370, 227] width 271 height 25
type input "201217540G"
click at [341, 303] on input "text" at bounding box center [370, 305] width 271 height 25
type input "gst"
click at [322, 369] on input "Promo or referral code (optional)" at bounding box center [370, 373] width 271 height 25
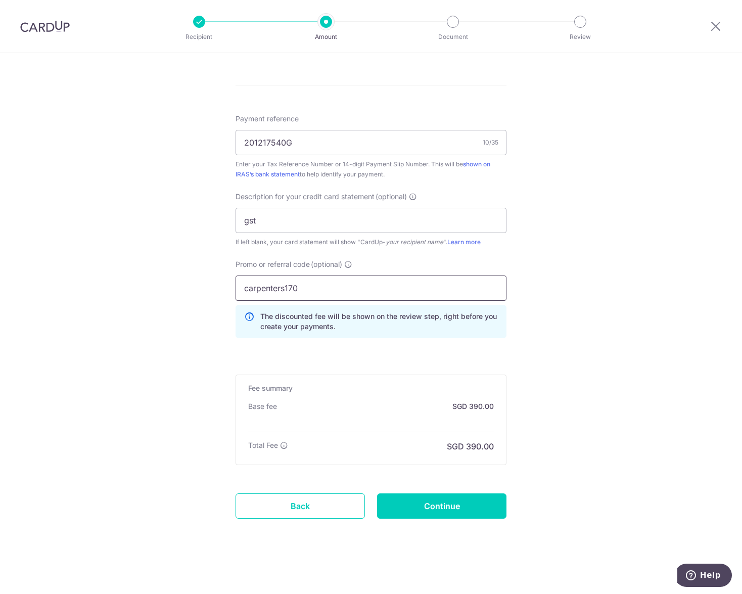
scroll to position [591, 0]
type input "carpenters170"
click at [421, 499] on input "Continue" at bounding box center [441, 505] width 129 height 25
type input "Create Schedule"
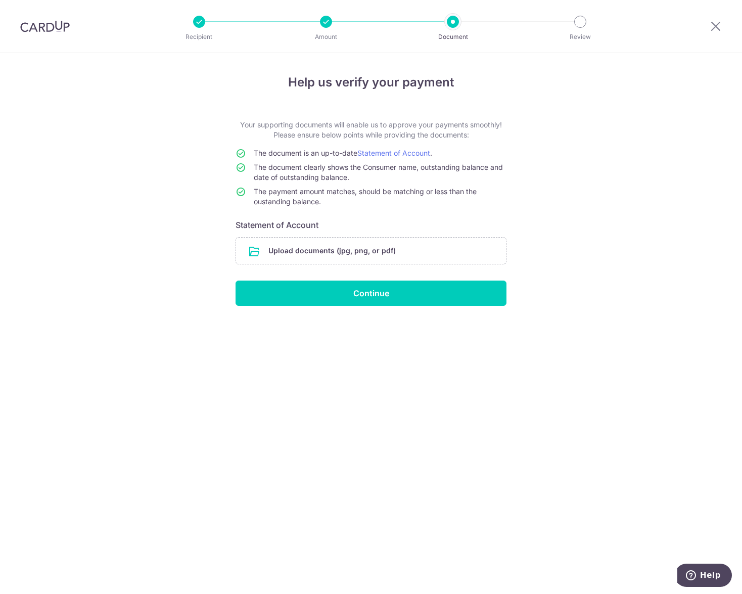
click at [320, 249] on input "file" at bounding box center [371, 250] width 270 height 26
click at [560, 145] on div "Help us verify your payment Your supporting documents will enable us to approve…" at bounding box center [371, 323] width 742 height 541
